Goal: Obtain resource: Obtain resource

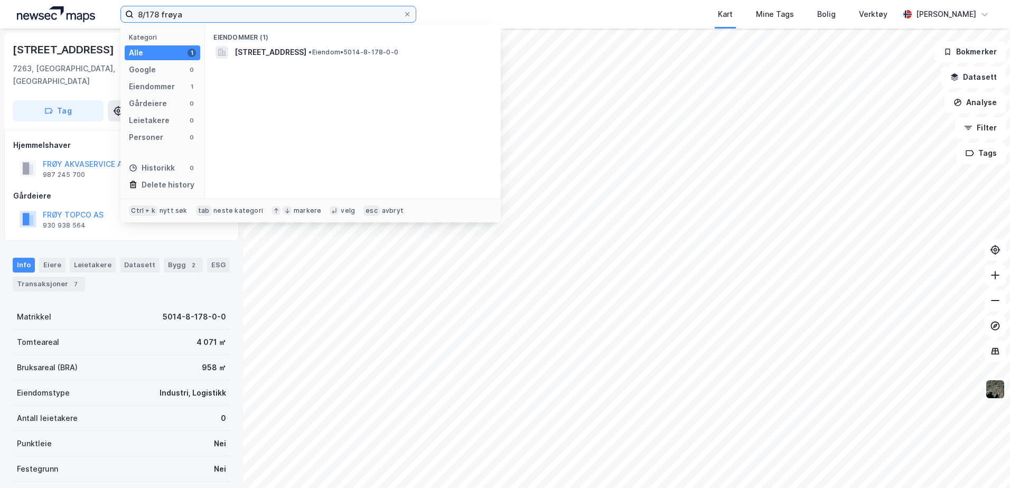
drag, startPoint x: 208, startPoint y: 15, endPoint x: 52, endPoint y: -3, distance: 157.0
click at [52, 0] on html "8/178 frøya Kategori Alle 1 Google 0 Eiendommer 1 Gårdeiere 0 Leietakere 0 Pers…" at bounding box center [505, 244] width 1010 height 488
click at [202, 20] on input "8/178 frøya" at bounding box center [269, 14] width 270 height 16
drag, startPoint x: 181, startPoint y: 12, endPoint x: 133, endPoint y: 2, distance: 48.6
click at [134, 2] on div "8/178 frøya Kategori Alle 1 Google 0 Eiendommer 1 Gårdeiere 0 Leietakere 0 Pers…" at bounding box center [505, 14] width 1010 height 29
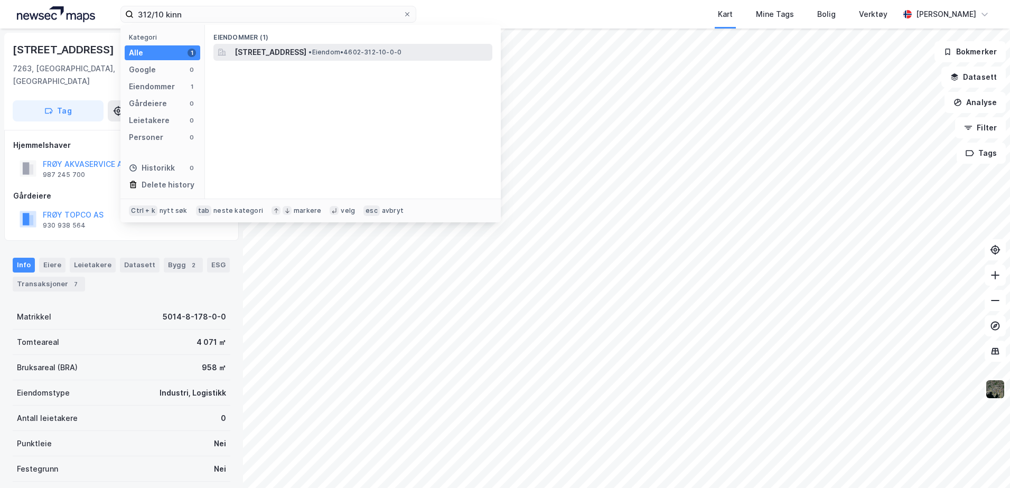
click at [307, 52] on span "[STREET_ADDRESS]" at bounding box center [271, 52] width 72 height 13
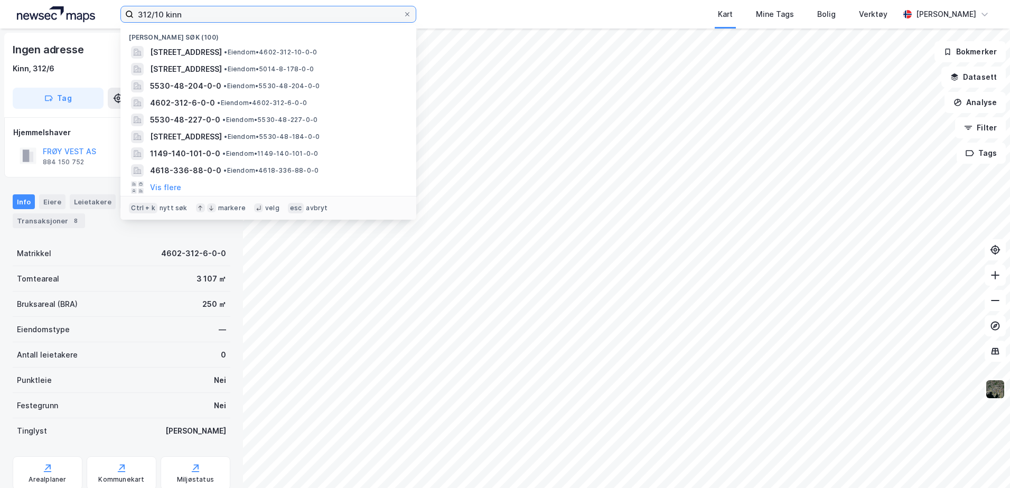
drag, startPoint x: 186, startPoint y: 12, endPoint x: 88, endPoint y: 10, distance: 97.8
click at [88, 10] on div "312/10 kinn Nylige søk (100) [STREET_ADDRESS] • Eiendom • 4602-312-10-0-0 [STRE…" at bounding box center [505, 14] width 1010 height 29
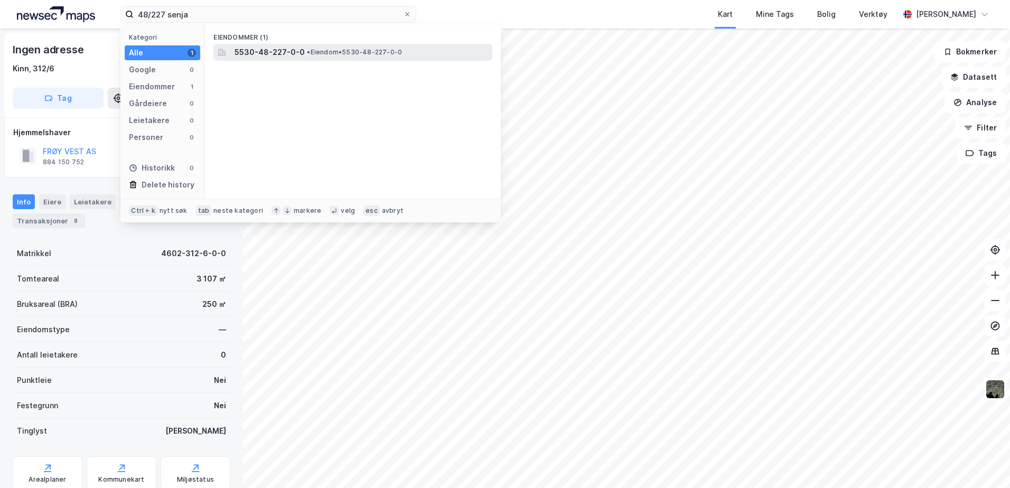
click at [271, 60] on div "5530-48-227-0-0 • Eiendom • 5530-48-227-0-0" at bounding box center [353, 52] width 279 height 17
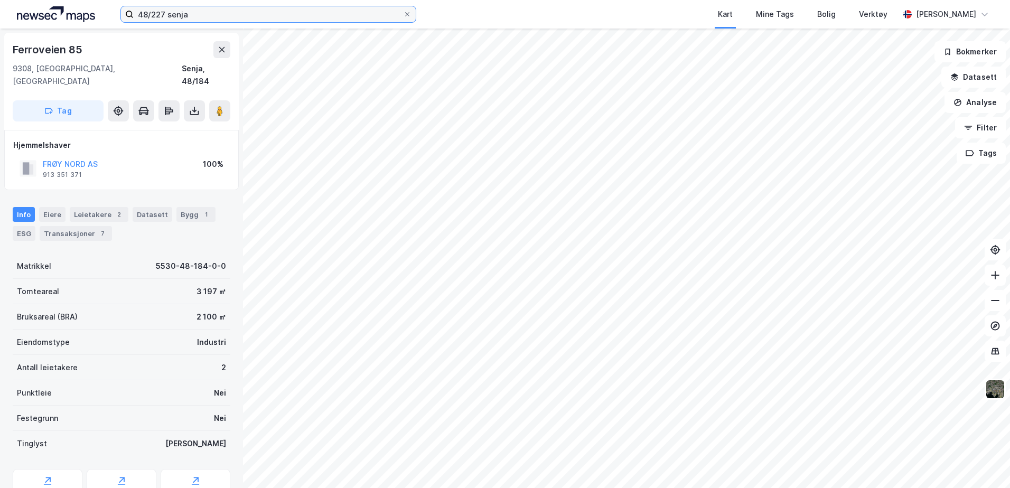
click at [160, 12] on input "48/227 senja" at bounding box center [269, 14] width 270 height 16
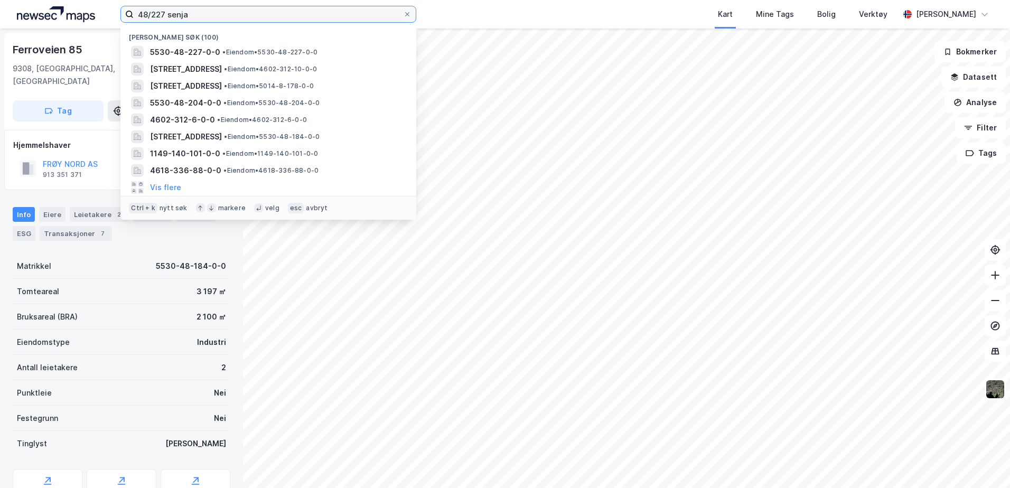
click at [168, 12] on input "48/227 senja" at bounding box center [269, 14] width 270 height 16
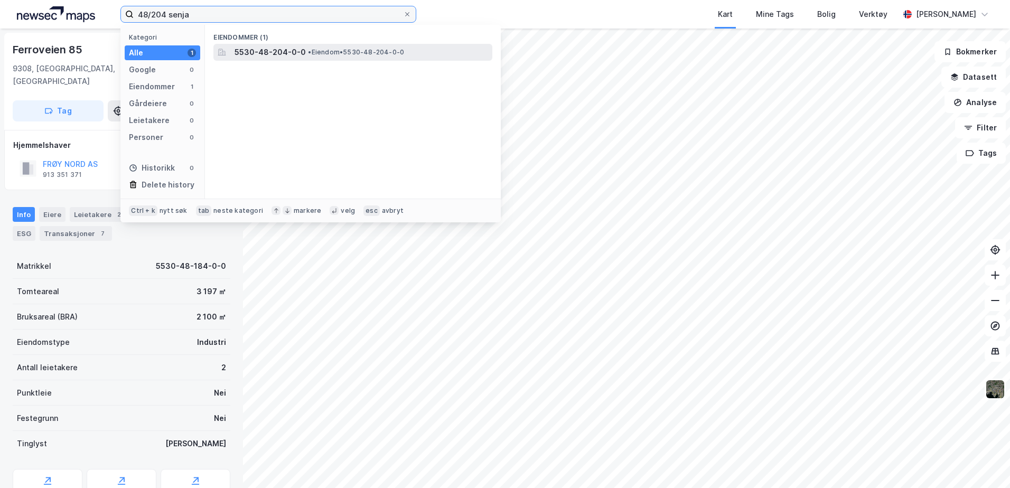
type input "48/204 senja"
click at [291, 50] on span "5530-48-204-0-0" at bounding box center [270, 52] width 71 height 13
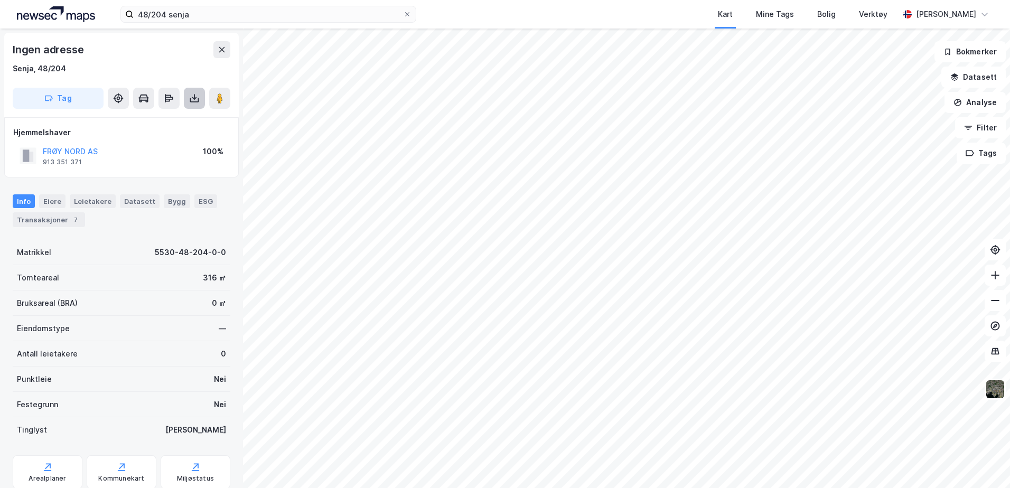
click at [202, 100] on button at bounding box center [194, 98] width 21 height 21
